Goal: Task Accomplishment & Management: Complete application form

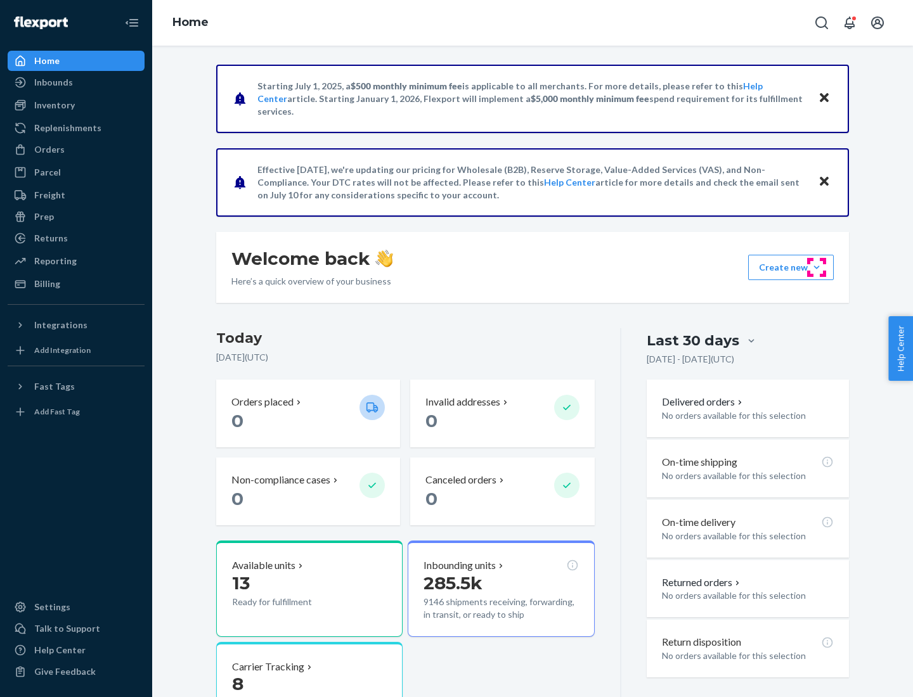
click at [817, 268] on button "Create new Create new inbound Create new order Create new product" at bounding box center [791, 267] width 86 height 25
click at [76, 82] on div "Inbounds" at bounding box center [76, 83] width 134 height 18
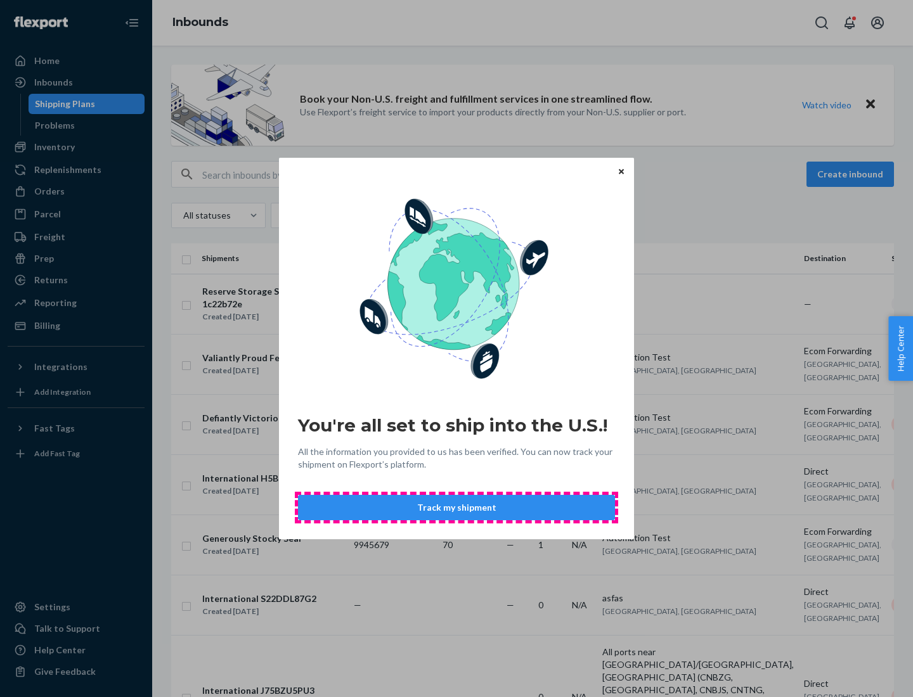
click at [457, 508] on button "Track my shipment" at bounding box center [456, 507] width 317 height 25
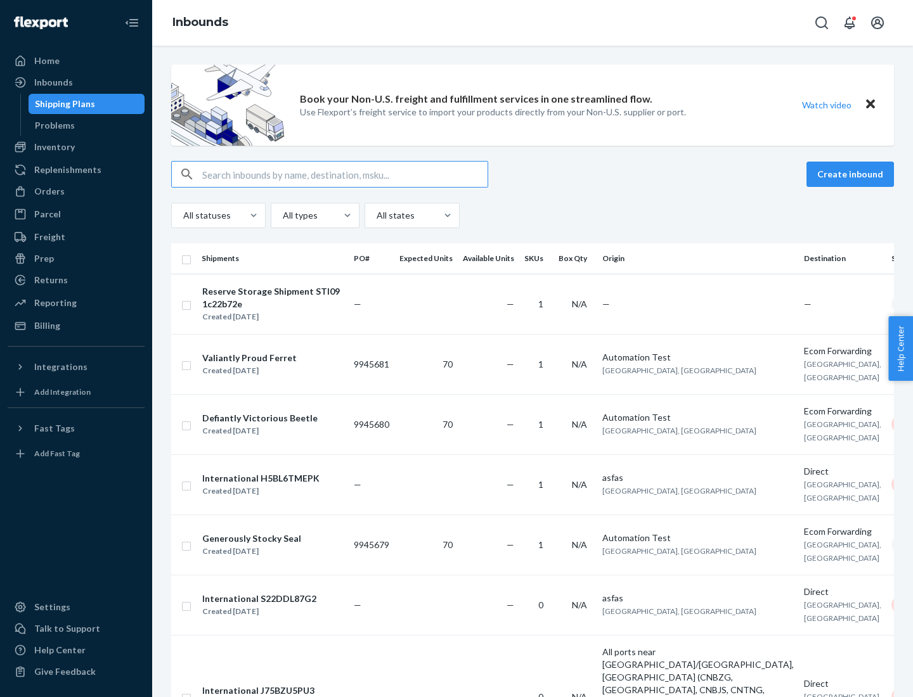
click at [852, 174] on button "Create inbound" at bounding box center [850, 174] width 87 height 25
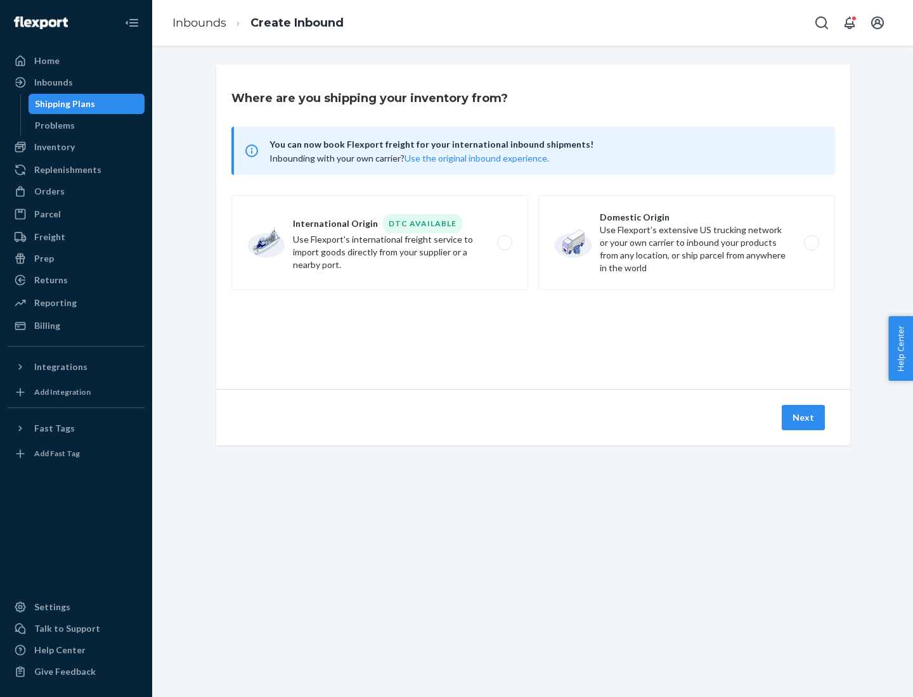
click at [380, 243] on label "International Origin DTC Available Use Flexport's international freight service…" at bounding box center [379, 242] width 297 height 95
click at [504, 243] on input "International Origin DTC Available Use Flexport's international freight service…" at bounding box center [508, 243] width 8 height 8
radio input "true"
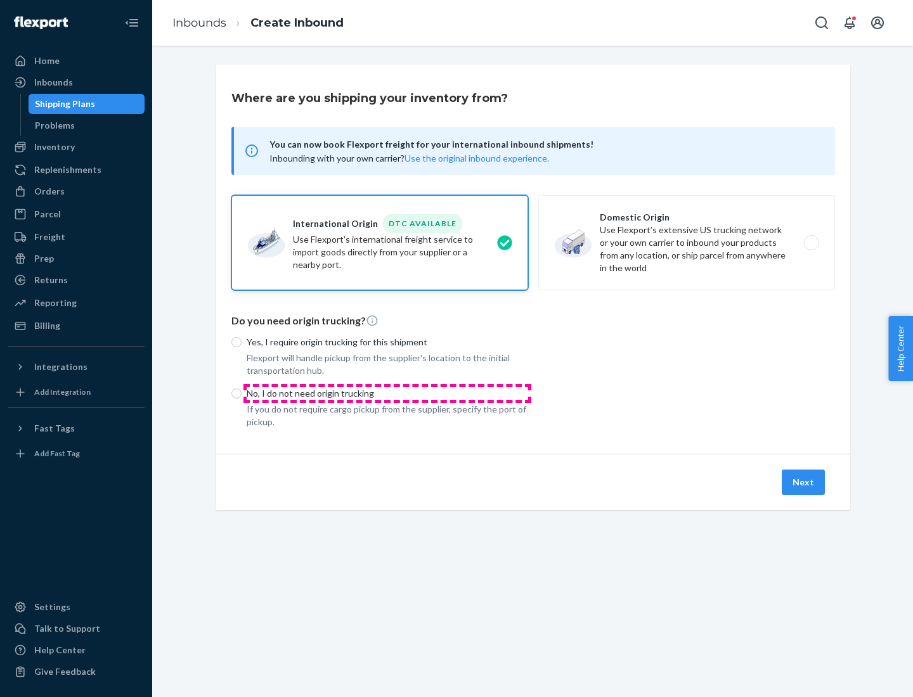
click at [387, 393] on p "No, I do not need origin trucking" at bounding box center [388, 393] width 282 height 13
click at [242, 393] on input "No, I do not need origin trucking" at bounding box center [236, 394] width 10 height 10
radio input "true"
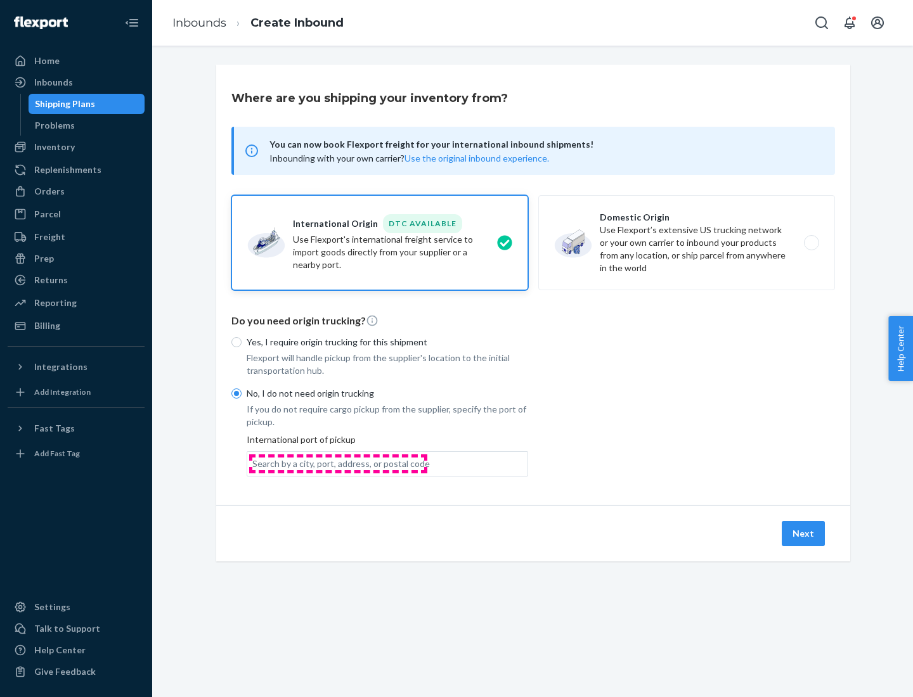
click at [338, 463] on div "Search by a city, port, address, or postal code" at bounding box center [341, 464] width 178 height 13
click at [254, 463] on input "Search by a city, port, address, or postal code" at bounding box center [252, 464] width 1 height 13
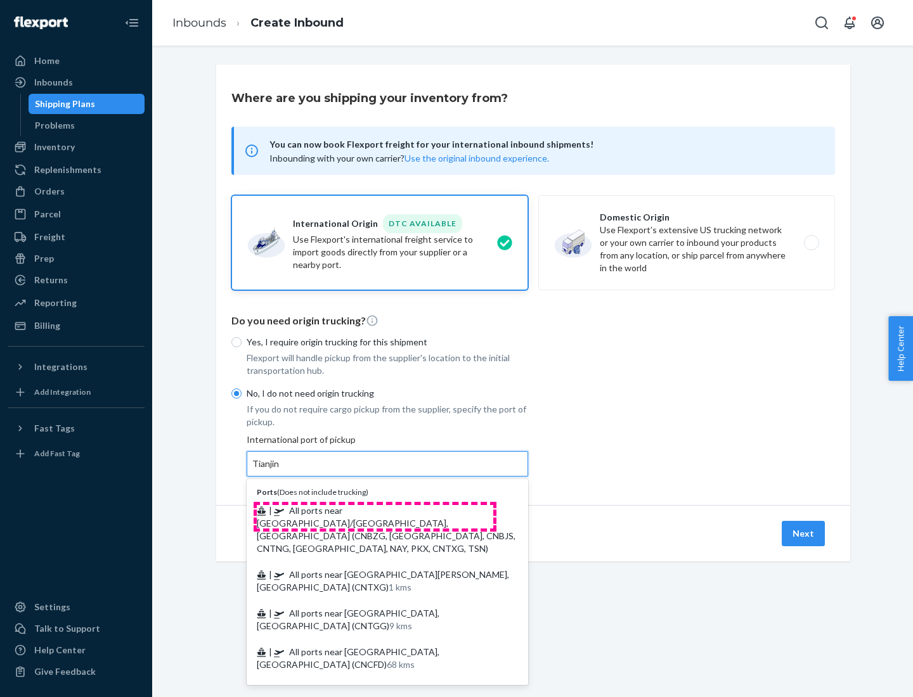
click at [375, 510] on span "| All ports near [GEOGRAPHIC_DATA]/[GEOGRAPHIC_DATA], [GEOGRAPHIC_DATA] (CNBZG,…" at bounding box center [386, 529] width 259 height 49
click at [280, 470] on input "Tianjin" at bounding box center [266, 464] width 28 height 13
type input "All ports near [GEOGRAPHIC_DATA]/[GEOGRAPHIC_DATA], [GEOGRAPHIC_DATA] (CNBZG, […"
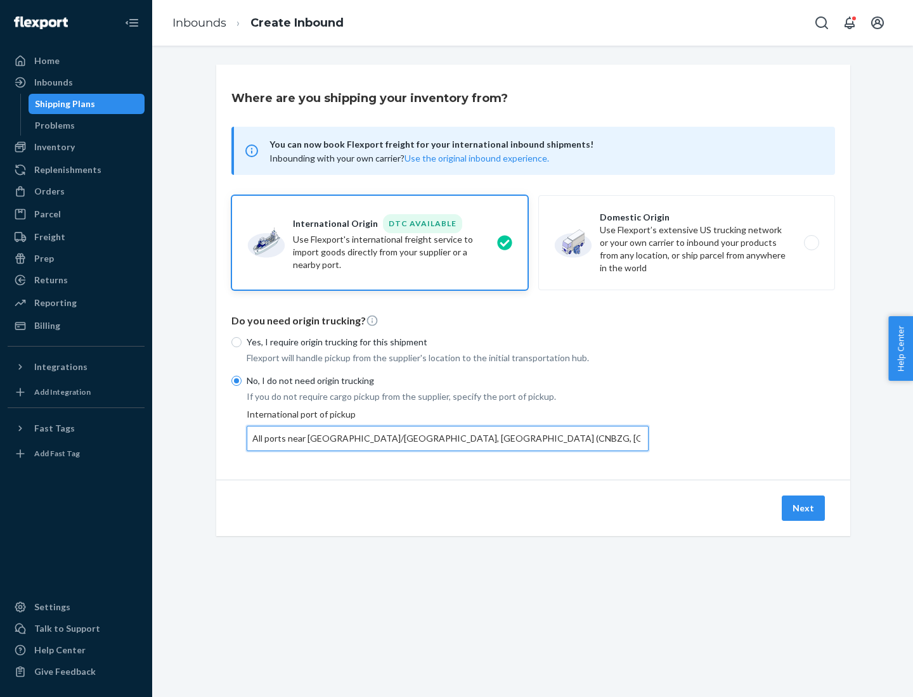
click at [804, 508] on button "Next" at bounding box center [803, 508] width 43 height 25
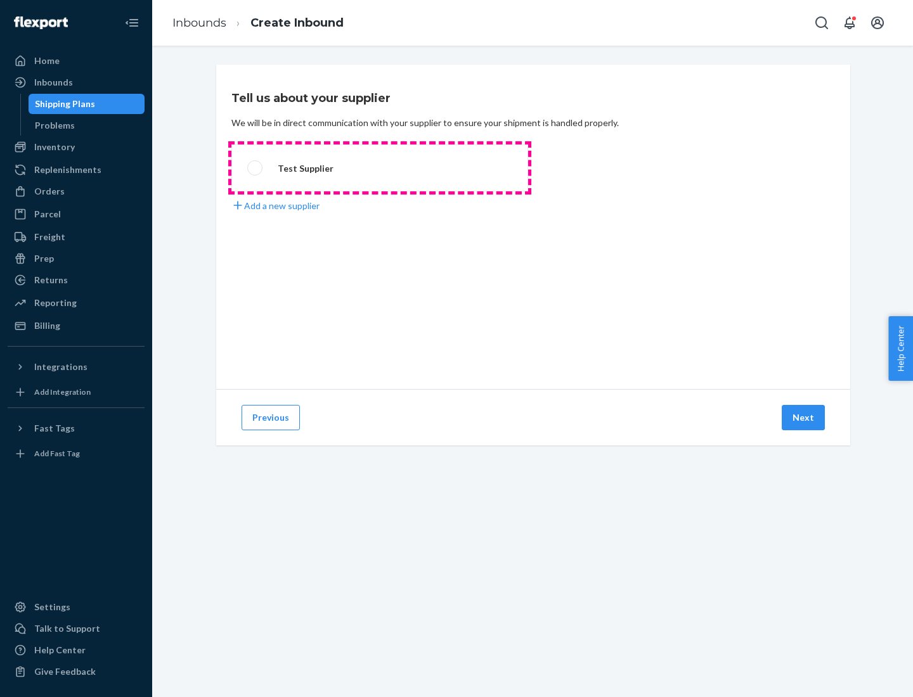
click at [380, 168] on label "Test Supplier" at bounding box center [379, 168] width 297 height 47
click at [256, 168] on input "Test Supplier" at bounding box center [251, 168] width 8 height 8
radio input "true"
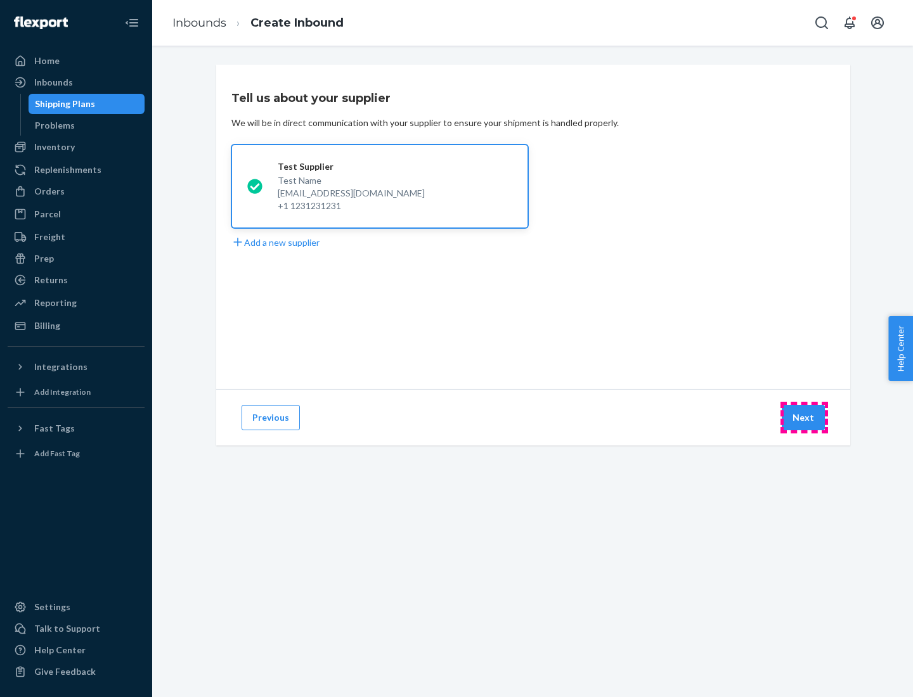
click at [804, 418] on button "Next" at bounding box center [803, 417] width 43 height 25
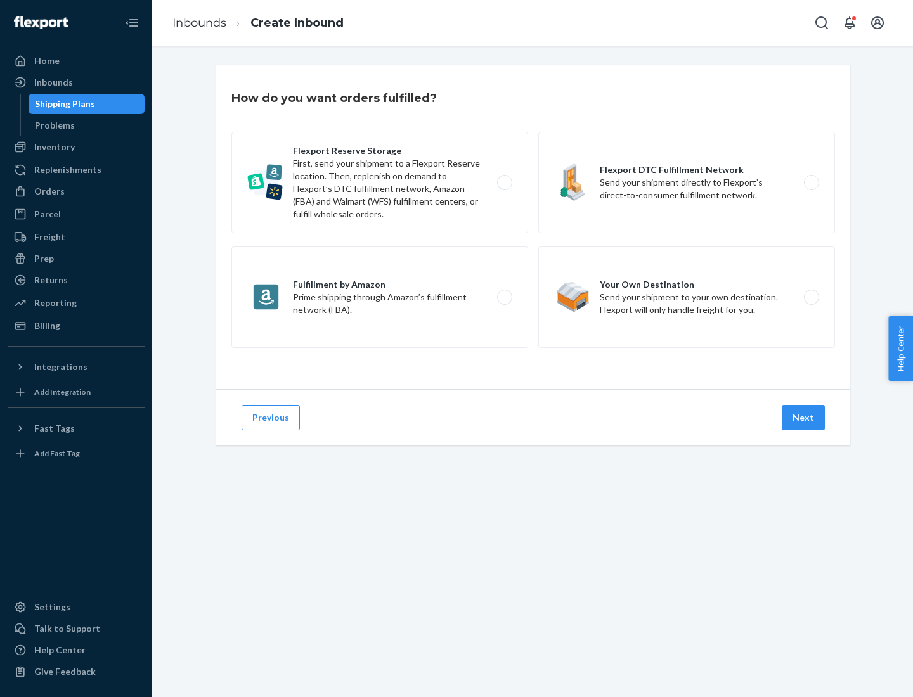
click at [380, 183] on label "Flexport Reserve Storage First, send your shipment to a Flexport Reserve locati…" at bounding box center [379, 182] width 297 height 101
click at [504, 183] on input "Flexport Reserve Storage First, send your shipment to a Flexport Reserve locati…" at bounding box center [508, 183] width 8 height 8
radio input "true"
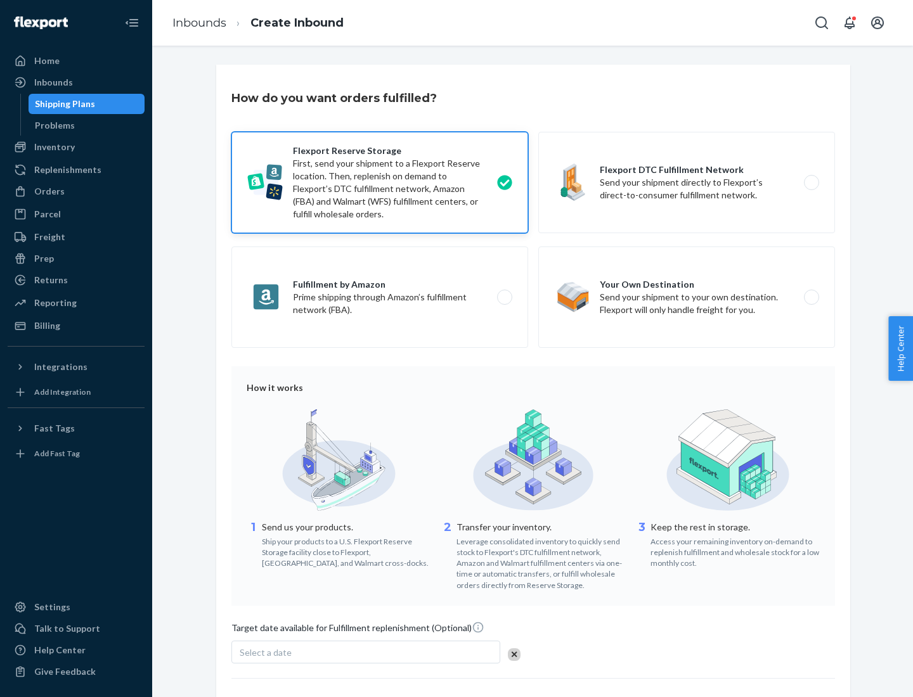
scroll to position [104, 0]
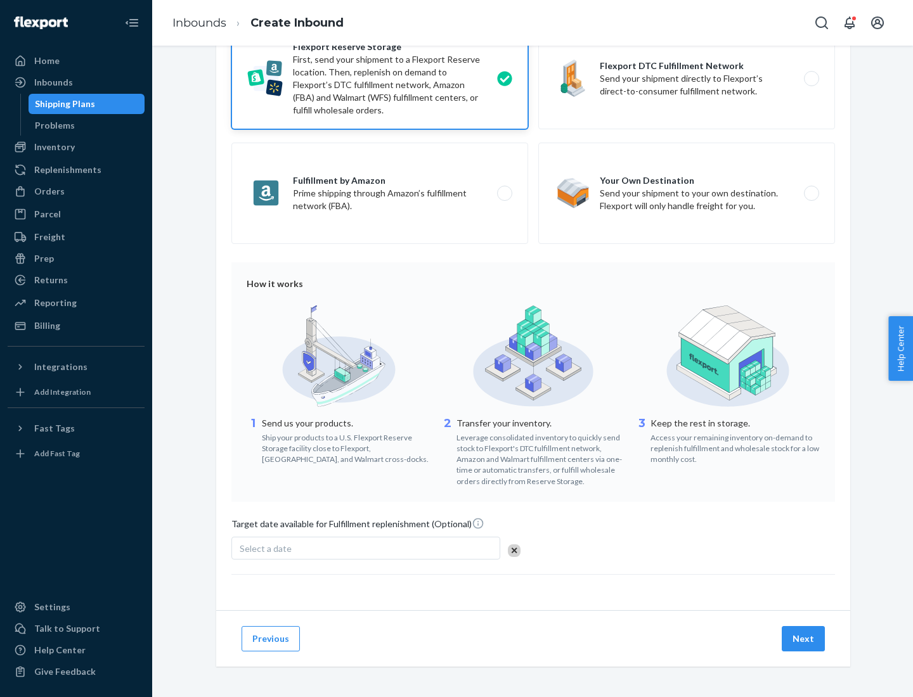
click at [804, 638] on button "Next" at bounding box center [803, 638] width 43 height 25
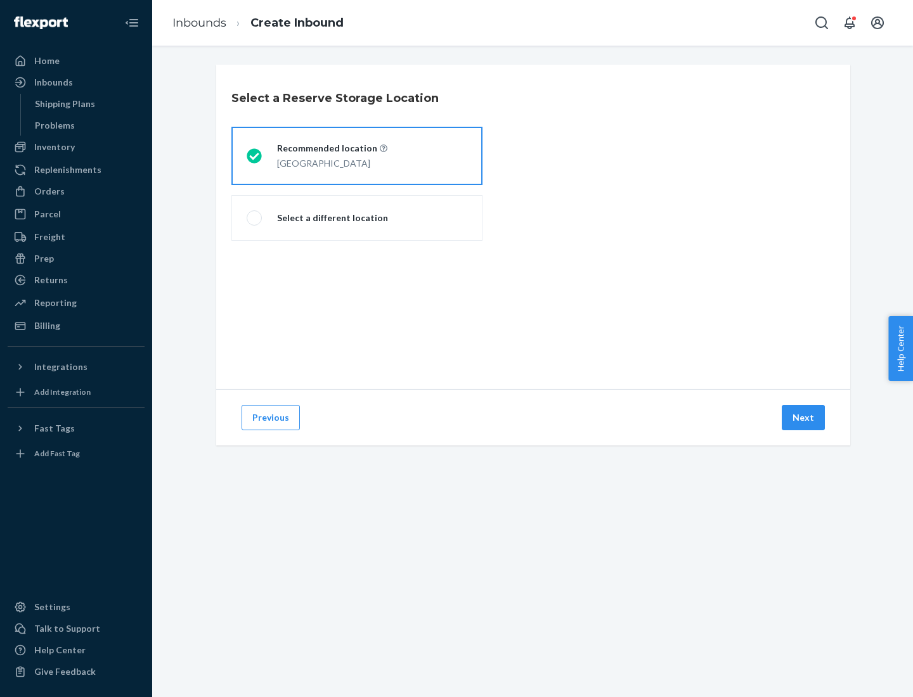
click at [357, 156] on div "[GEOGRAPHIC_DATA]" at bounding box center [332, 162] width 110 height 15
click at [255, 156] on input "Recommended location [GEOGRAPHIC_DATA]" at bounding box center [251, 156] width 8 height 8
click at [804, 418] on button "Next" at bounding box center [803, 417] width 43 height 25
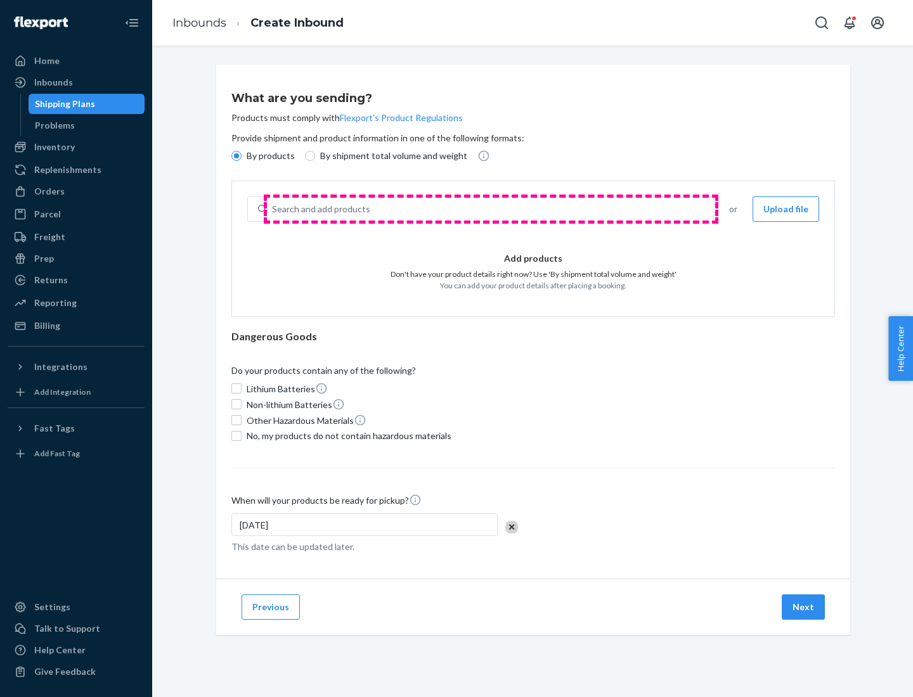
click at [491, 209] on div "Search and add products" at bounding box center [490, 209] width 446 height 23
click at [273, 209] on input "Search and add products" at bounding box center [272, 209] width 1 height 13
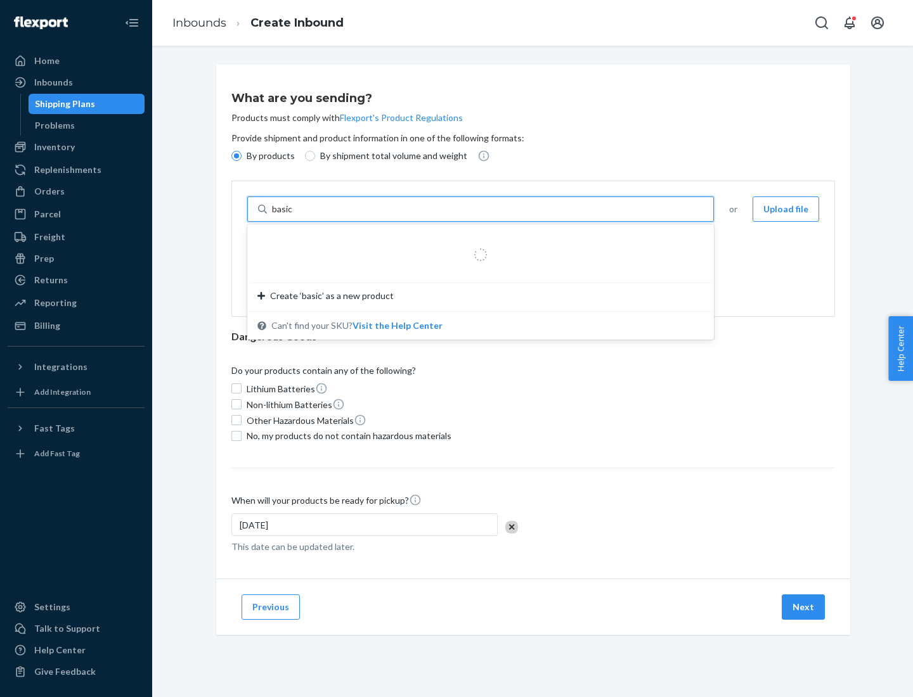
type input "basic"
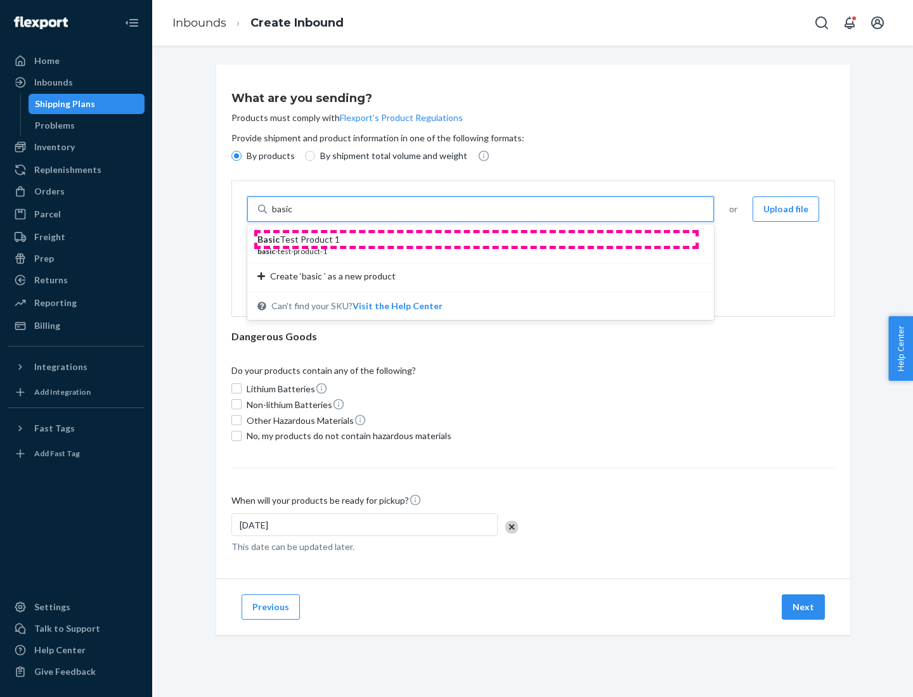
click at [476, 240] on div "Basic Test Product 1" at bounding box center [475, 239] width 436 height 13
click at [295, 216] on input "basic" at bounding box center [283, 209] width 23 height 13
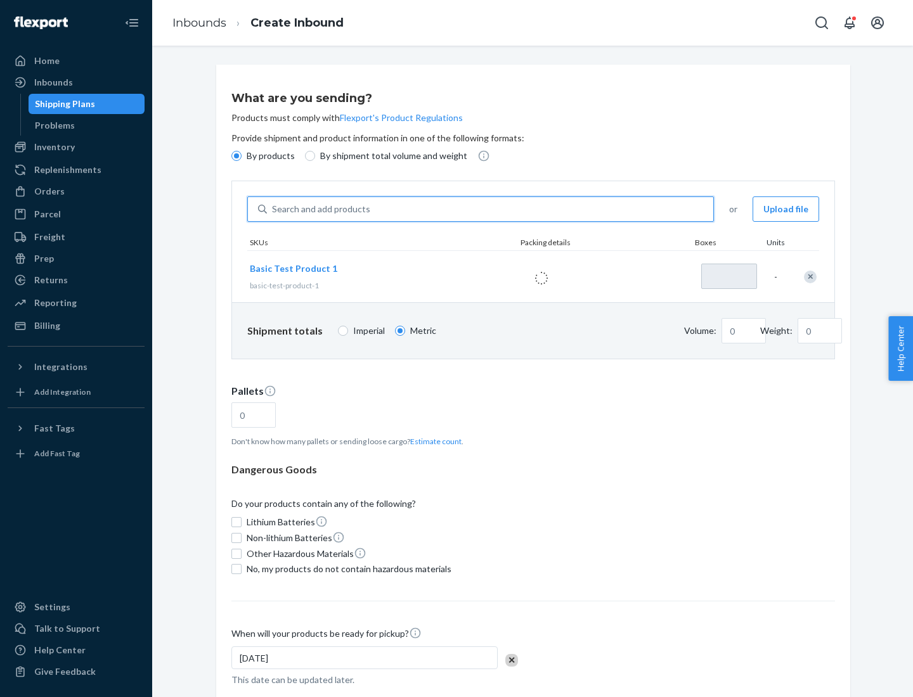
type input "1"
type input "1.09"
type input "3.27"
type input "3"
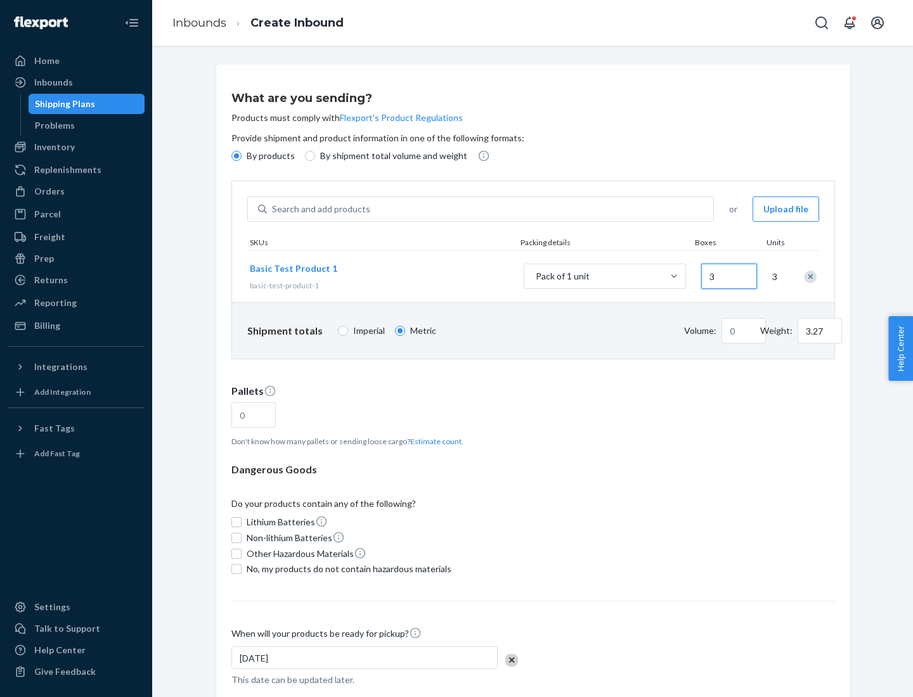
type input "0.01"
type input "32.66"
type input "30"
type input "0.07"
type input "326.59"
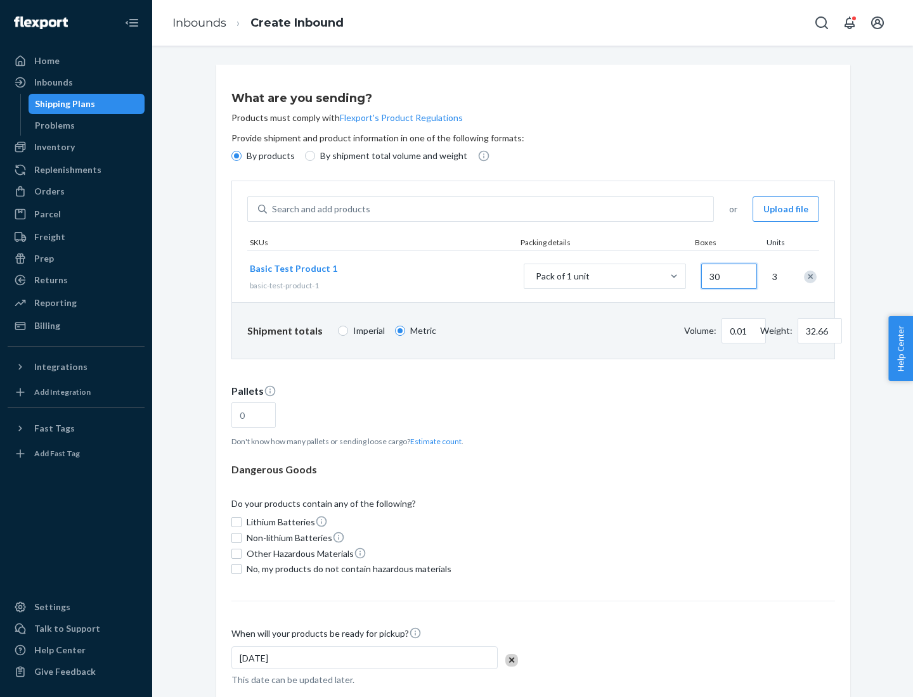
type input "300"
type input "0.68"
type input "3265.86"
type input "3000"
type input "1.09"
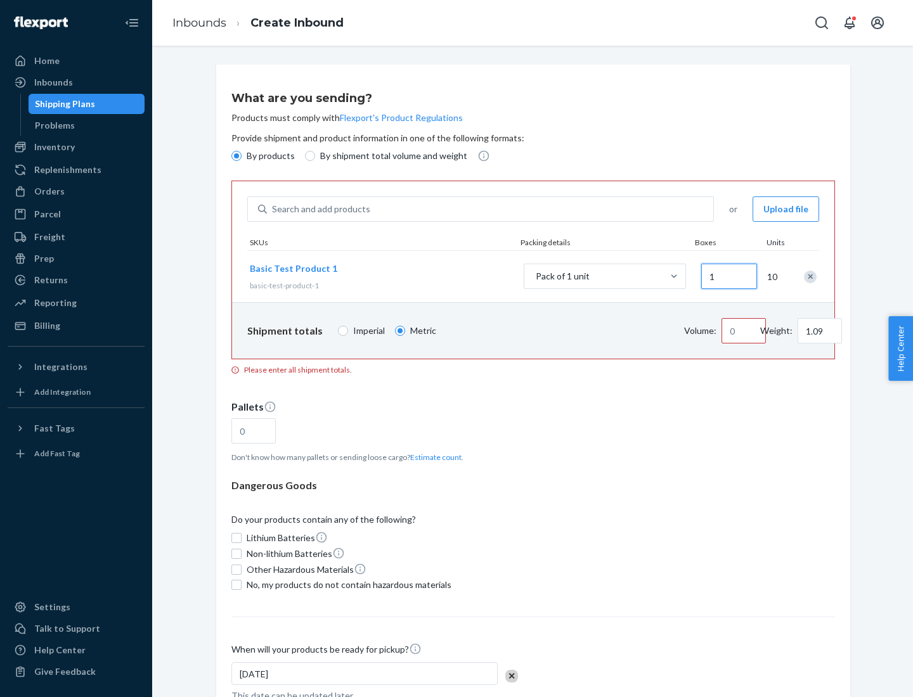
type input "10"
type input "10.89"
type input "0.02"
type input "108.86"
type input "100"
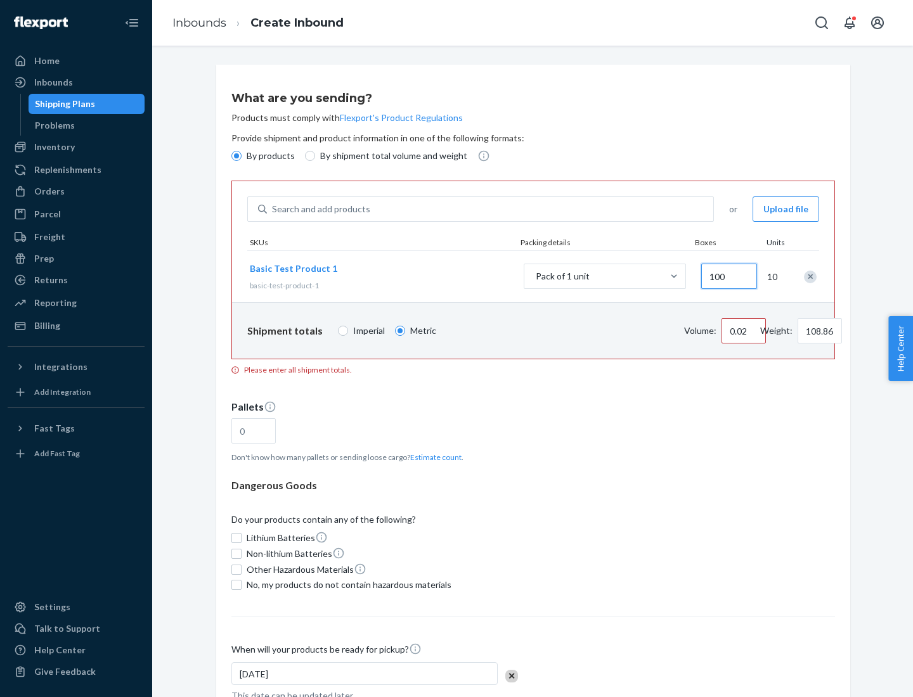
type input "0.23"
type input "1088.62"
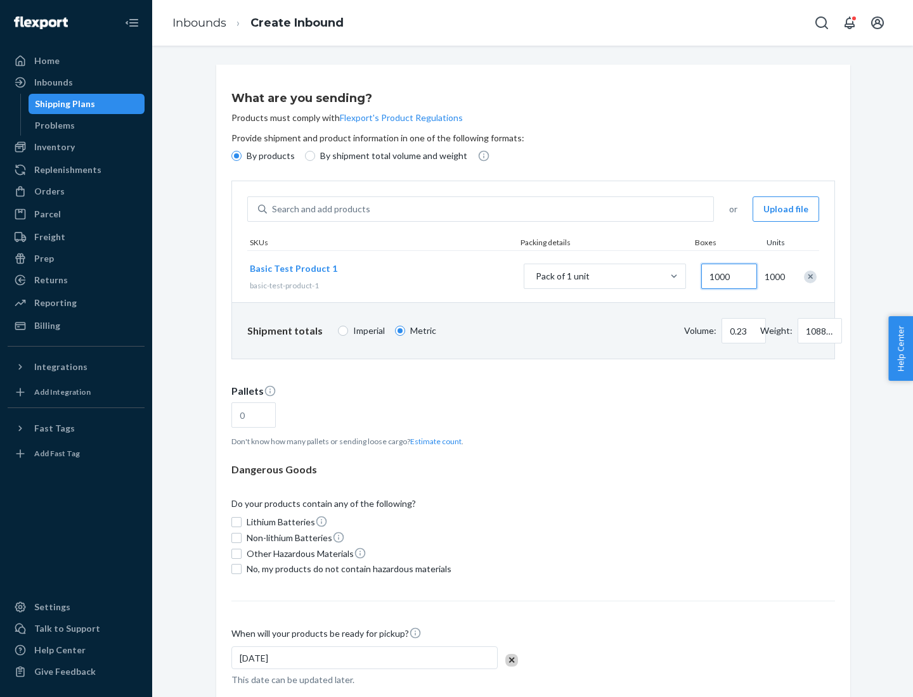
scroll to position [44, 0]
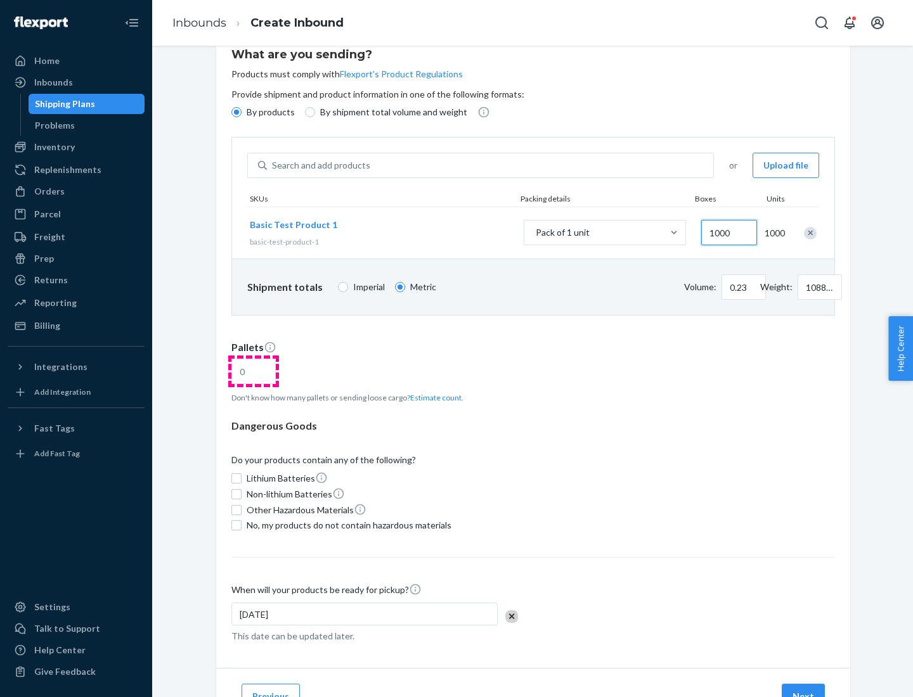
type input "1000"
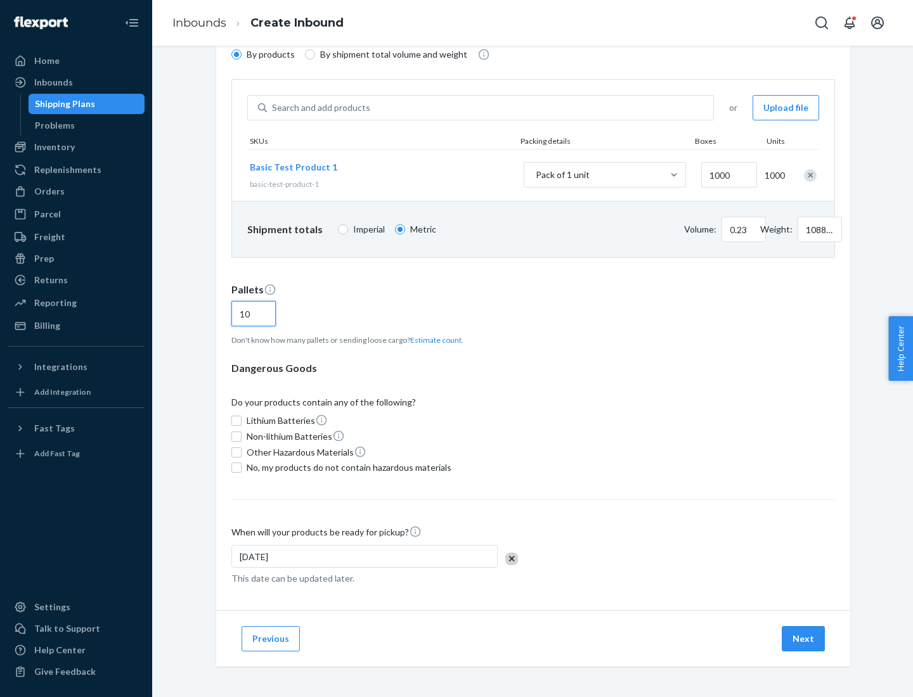
type input "10"
click at [347, 468] on span "No, my products do not contain hazardous materials" at bounding box center [349, 468] width 205 height 13
click at [242, 468] on input "No, my products do not contain hazardous materials" at bounding box center [236, 468] width 10 height 10
checkbox input "true"
click at [804, 639] on button "Next" at bounding box center [803, 638] width 43 height 25
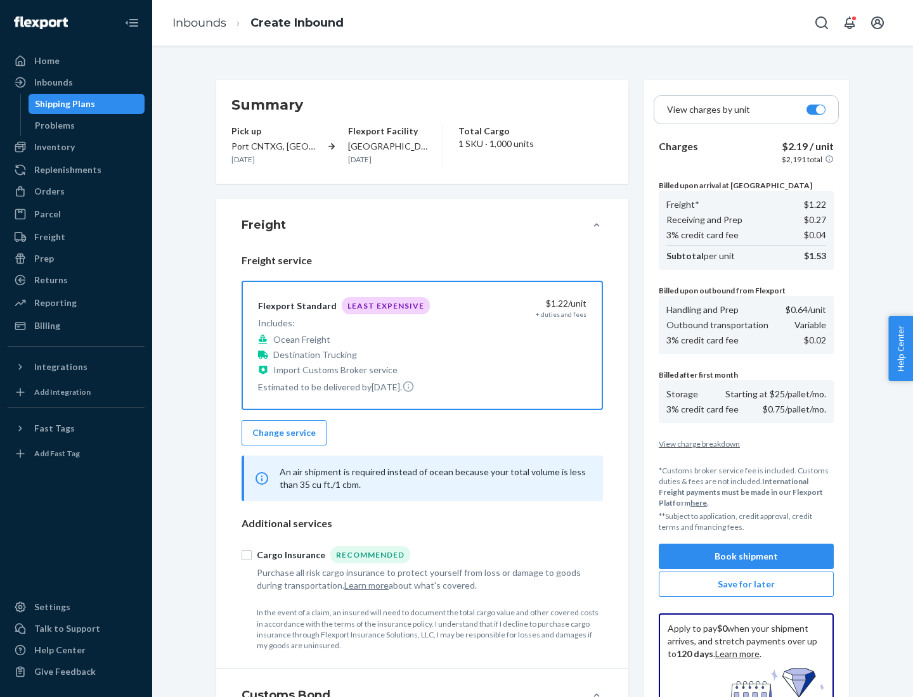
scroll to position [185, 0]
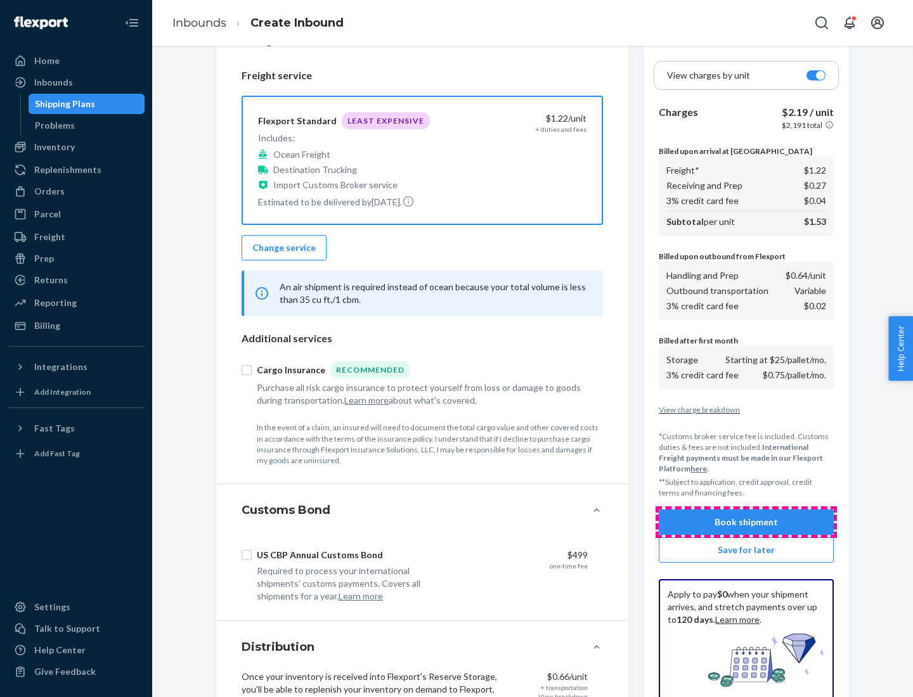
click at [746, 522] on button "Book shipment" at bounding box center [746, 522] width 175 height 25
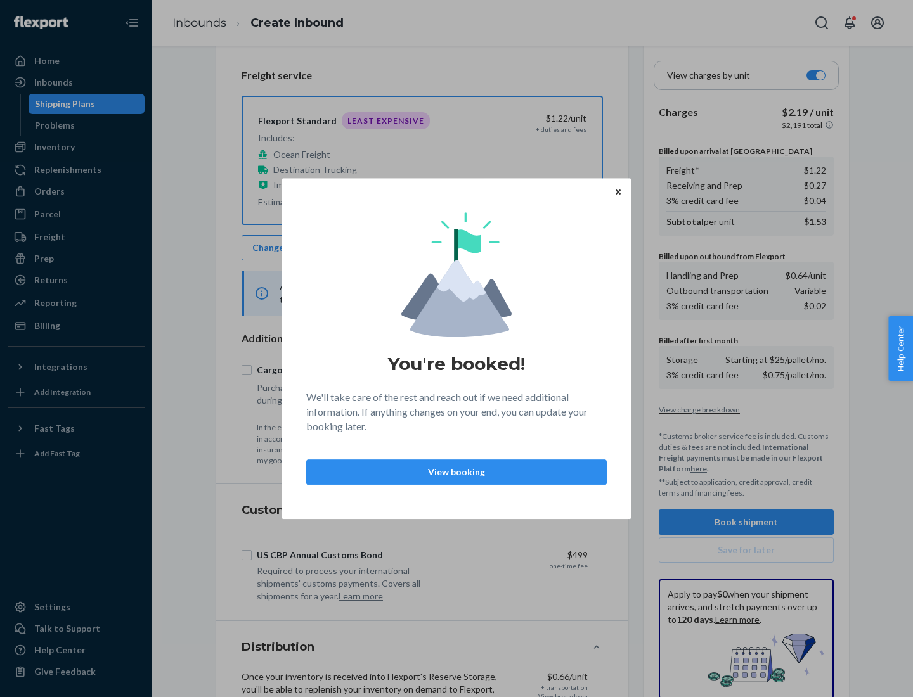
click at [457, 472] on p "View booking" at bounding box center [456, 472] width 279 height 13
